Goal: Use online tool/utility: Utilize a website feature to perform a specific function

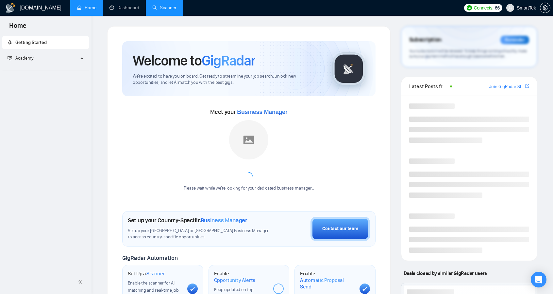
drag, startPoint x: 0, startPoint y: 0, endPoint x: 168, endPoint y: 4, distance: 168.2
click at [168, 5] on link "Scanner" at bounding box center [164, 8] width 24 height 6
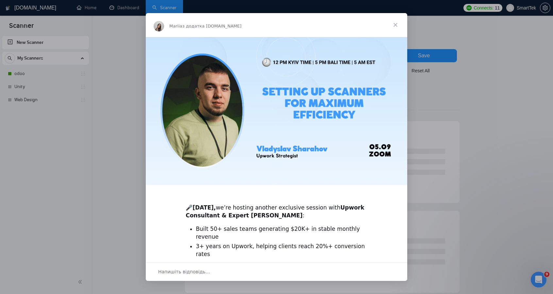
click at [396, 23] on span "Закрити" at bounding box center [396, 25] width 24 height 24
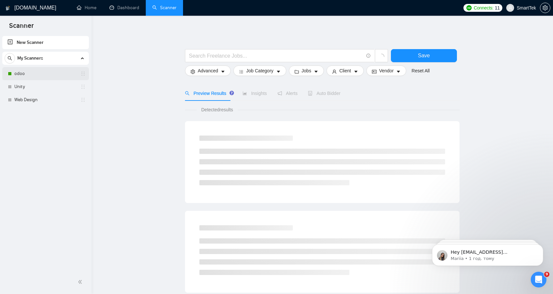
click at [26, 71] on link "odoo" at bounding box center [45, 73] width 62 height 13
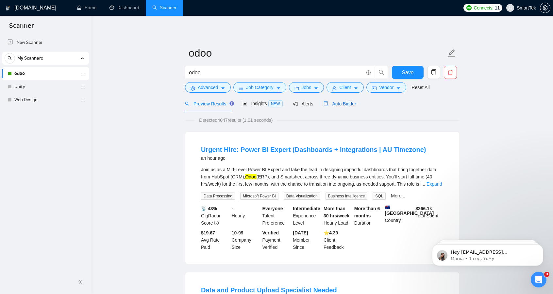
click at [346, 104] on span "Auto Bidder" at bounding box center [340, 103] width 32 height 5
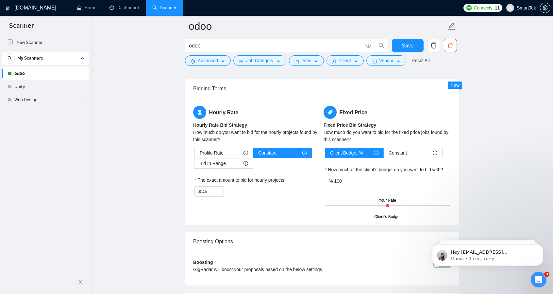
scroll to position [752, 0]
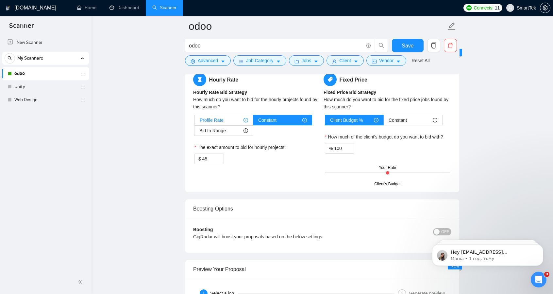
click at [228, 116] on div "Profile Rate" at bounding box center [224, 120] width 48 height 10
click at [195, 122] on input "Profile Rate" at bounding box center [195, 122] width 0 height 0
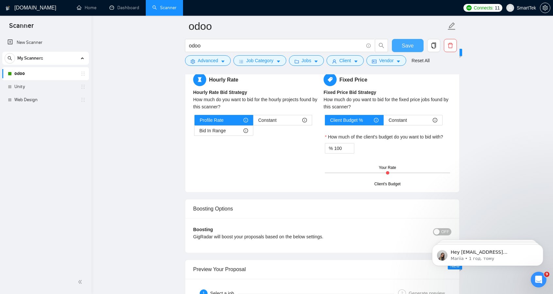
click at [415, 44] on button "Save" at bounding box center [408, 45] width 32 height 13
